Goal: Transaction & Acquisition: Purchase product/service

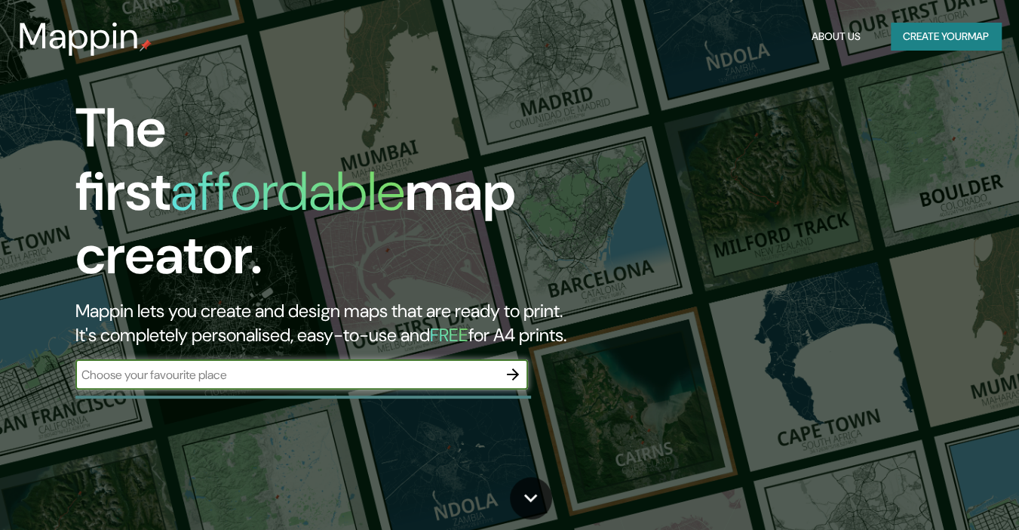
click at [510, 365] on icon "button" at bounding box center [513, 374] width 18 height 18
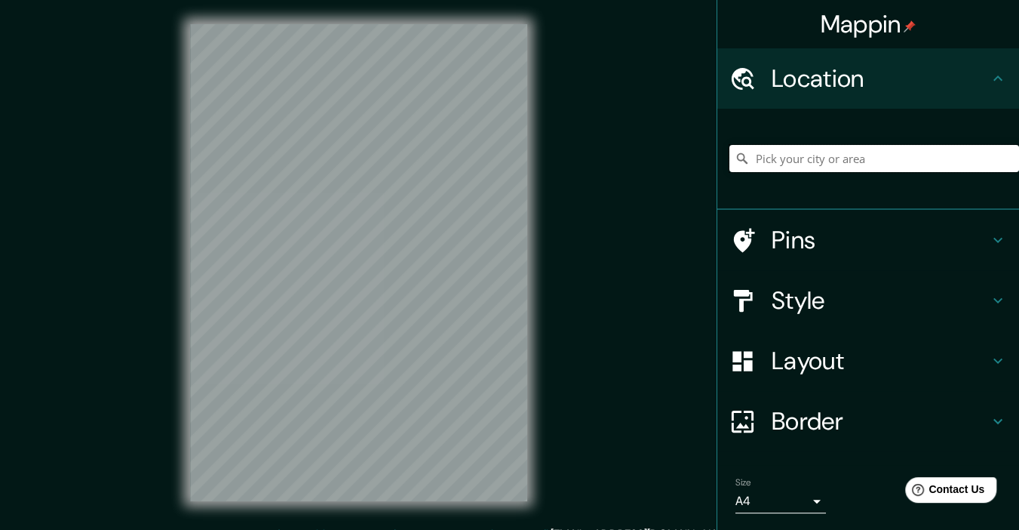
click at [839, 160] on input "Pick your city or area" at bounding box center [875, 158] width 290 height 27
click at [822, 152] on input "Pick your city or area" at bounding box center [875, 158] width 290 height 27
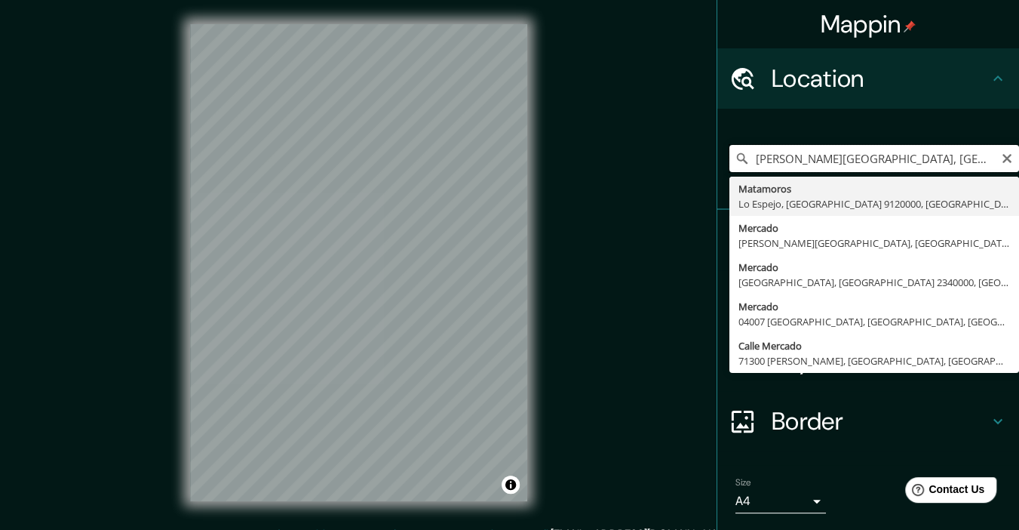
click at [938, 159] on input "[PERSON_NAME][GEOGRAPHIC_DATA], [GEOGRAPHIC_DATA] 2520000, [GEOGRAPHIC_DATA]" at bounding box center [875, 158] width 290 height 27
type input "[PERSON_NAME][GEOGRAPHIC_DATA], [GEOGRAPHIC_DATA] 2520000, [GEOGRAPHIC_DATA]"
click at [1001, 161] on icon "Clear" at bounding box center [1007, 158] width 12 height 12
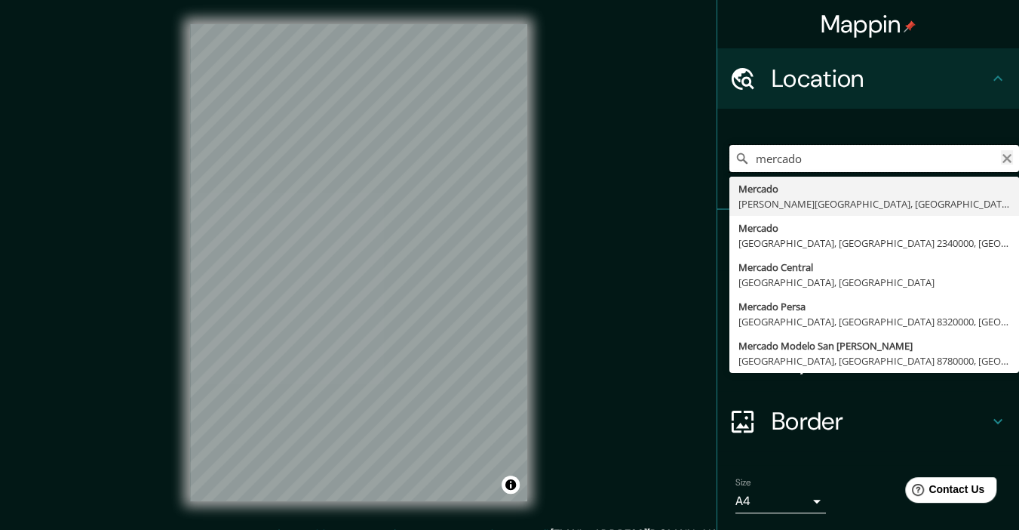
type input "mercado"
click at [1001, 153] on icon "Clear" at bounding box center [1007, 158] width 12 height 12
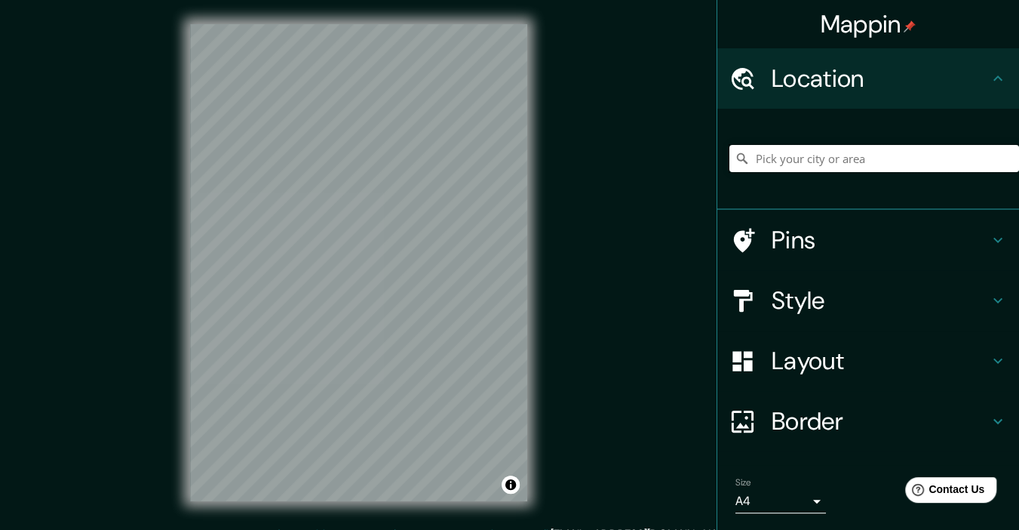
paste input "Solidaridad, 87453 Heroica Matamoros, Tamps."
type input "Calle Solidaridad, 87456 [GEOGRAPHIC_DATA], [GEOGRAPHIC_DATA], [GEOGRAPHIC_DATA]"
click at [878, 421] on h4 "Border" at bounding box center [880, 421] width 217 height 30
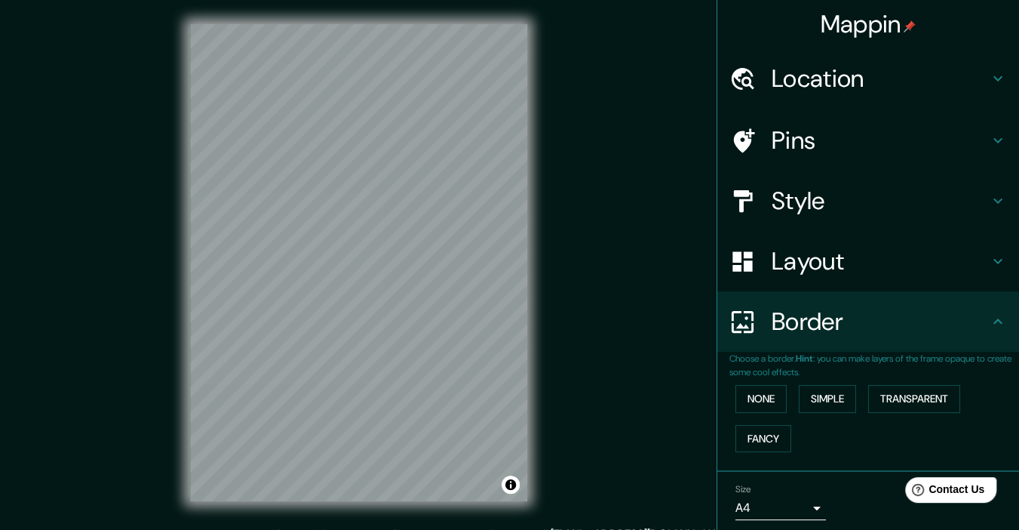
click at [901, 254] on h4 "Layout" at bounding box center [880, 261] width 217 height 30
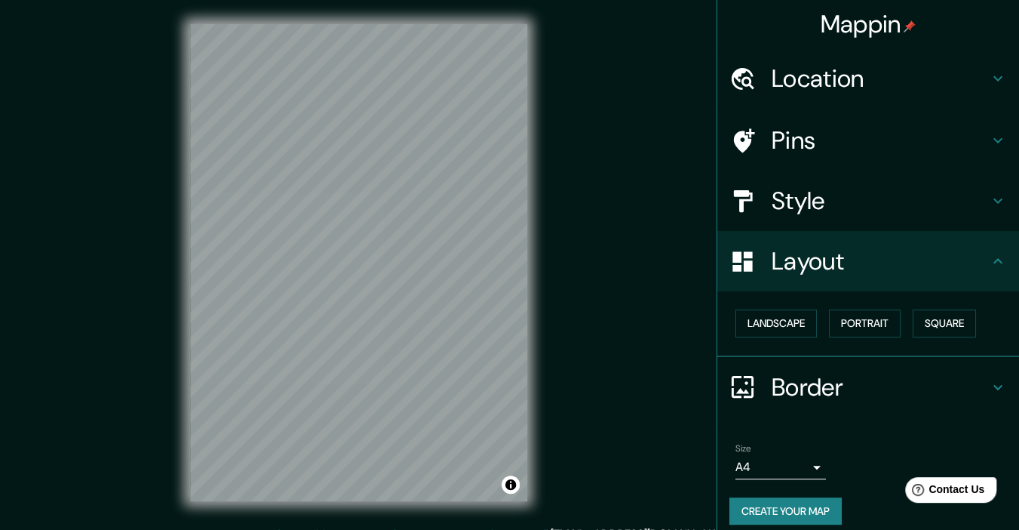
click at [932, 211] on h4 "Style" at bounding box center [880, 201] width 217 height 30
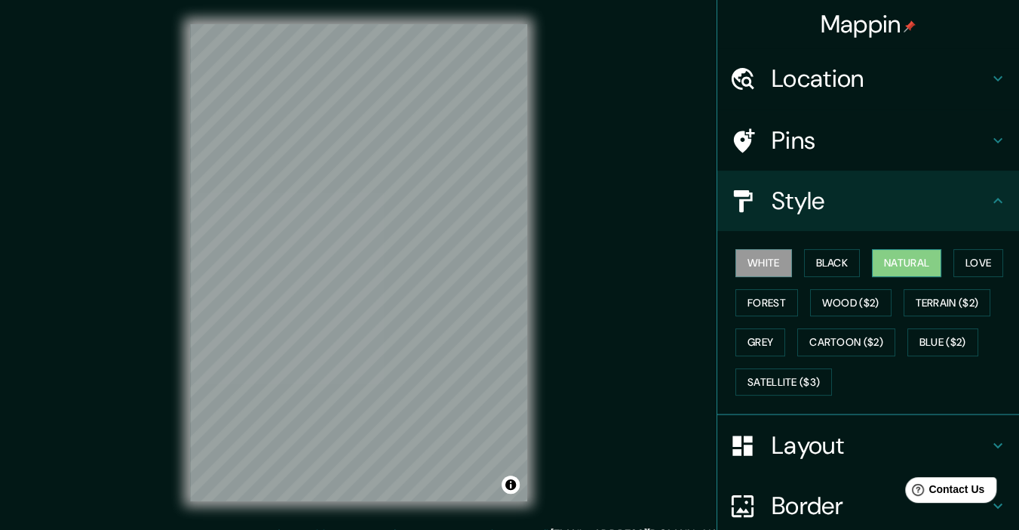
click at [898, 264] on button "Natural" at bounding box center [906, 263] width 69 height 28
click at [848, 297] on button "Wood ($2)" at bounding box center [850, 303] width 81 height 28
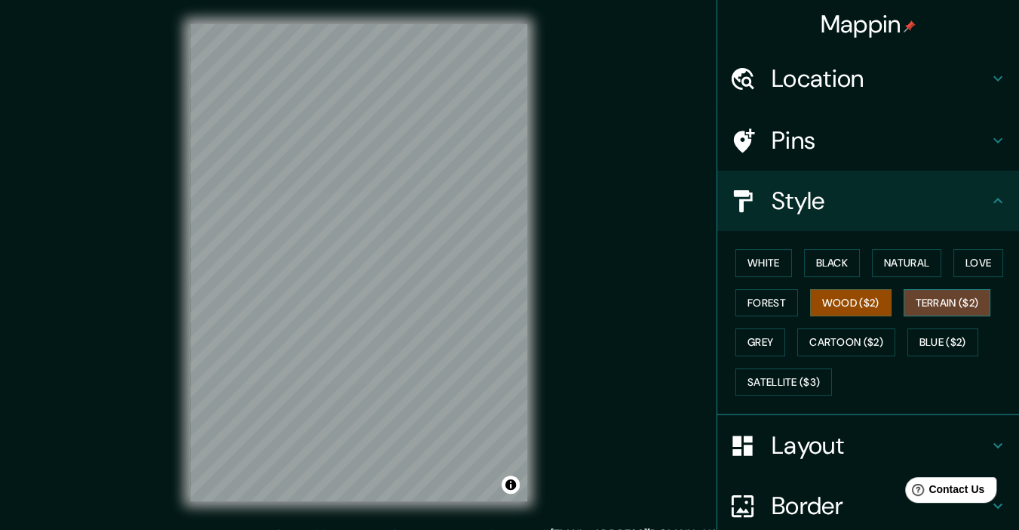
click at [967, 303] on button "Terrain ($2)" at bounding box center [948, 303] width 88 height 28
click at [946, 342] on button "Blue ($2)" at bounding box center [943, 342] width 71 height 28
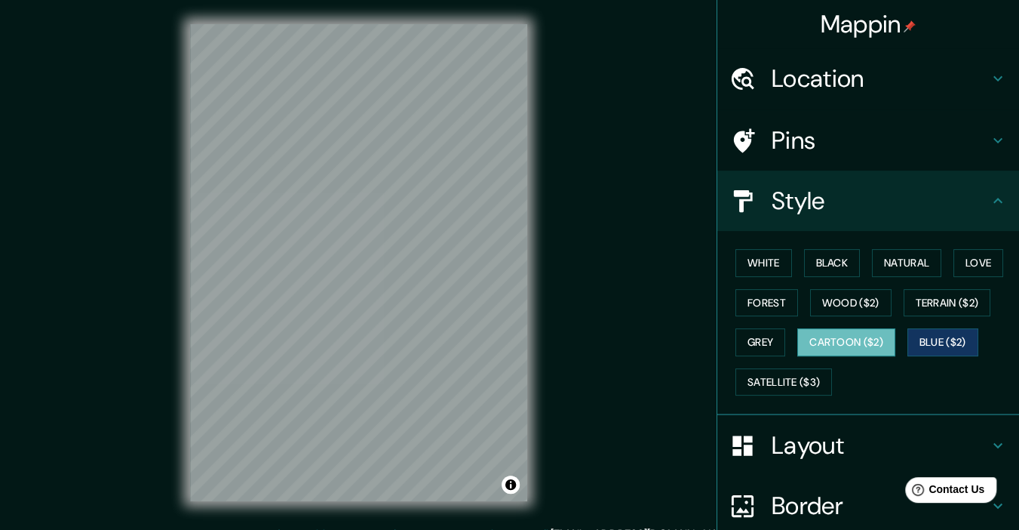
click at [849, 345] on button "Cartoon ($2)" at bounding box center [846, 342] width 98 height 28
click at [902, 80] on h4 "Location" at bounding box center [880, 78] width 217 height 30
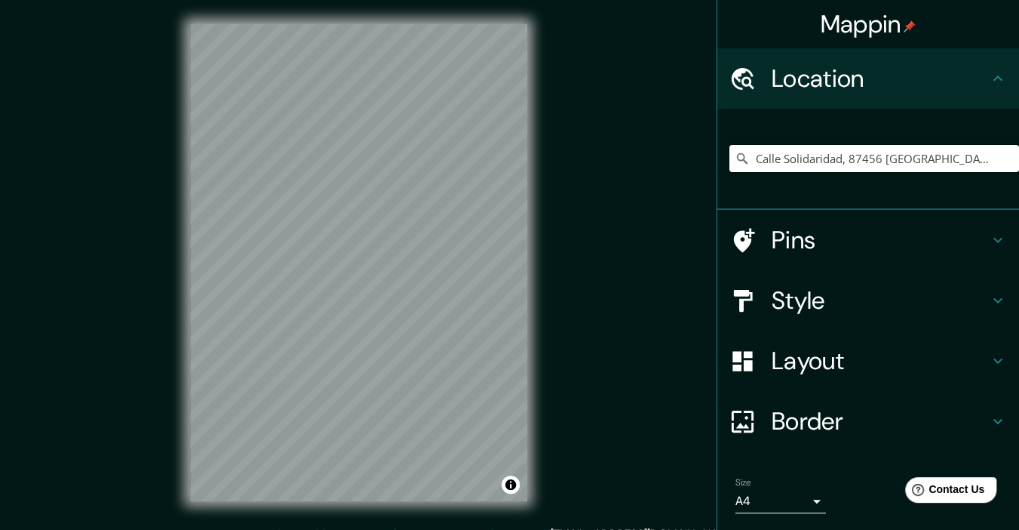
click at [825, 158] on input "Calle Solidaridad, 87456 [GEOGRAPHIC_DATA], [GEOGRAPHIC_DATA], [GEOGRAPHIC_DATA]" at bounding box center [875, 158] width 290 height 27
click at [907, 154] on input "Calle Solidaridad, 87456 [GEOGRAPHIC_DATA], [GEOGRAPHIC_DATA], [GEOGRAPHIC_DATA]" at bounding box center [875, 158] width 290 height 27
click at [837, 152] on input "Calle Solidaridad, 87456 [GEOGRAPHIC_DATA], [GEOGRAPHIC_DATA], [GEOGRAPHIC_DATA]" at bounding box center [875, 158] width 290 height 27
click at [1003, 155] on icon "Clear" at bounding box center [1007, 158] width 9 height 9
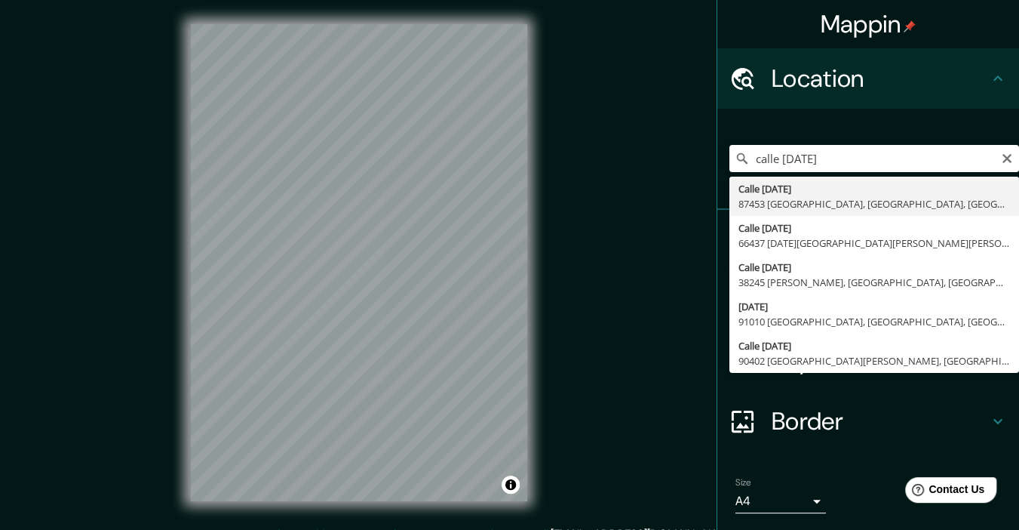
type input "Calle [DATE], 87453 [GEOGRAPHIC_DATA], [GEOGRAPHIC_DATA], [GEOGRAPHIC_DATA]"
